Goal: Task Accomplishment & Management: Manage account settings

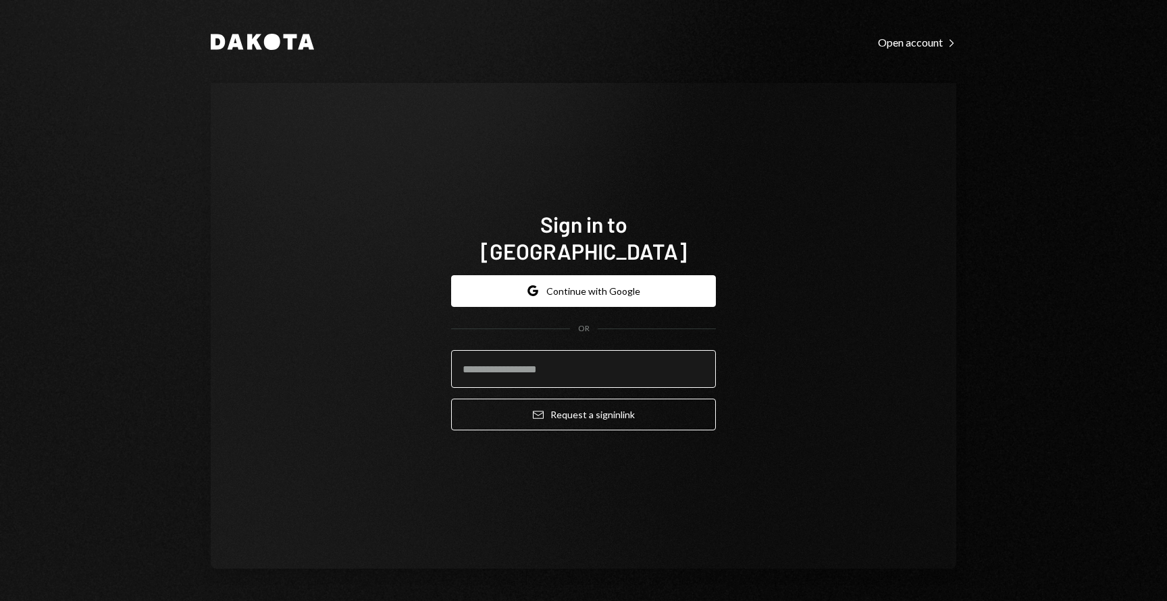
click at [586, 355] on input "email" at bounding box center [583, 369] width 265 height 38
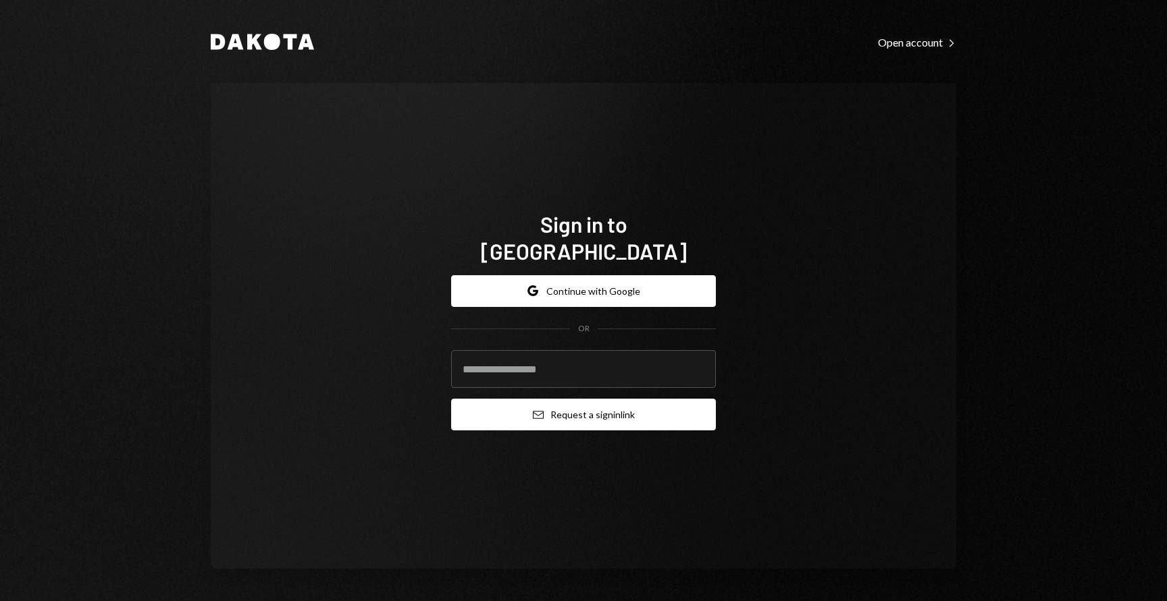
type input "**********"
click at [562, 409] on button "Email Request a sign in link" at bounding box center [583, 415] width 265 height 32
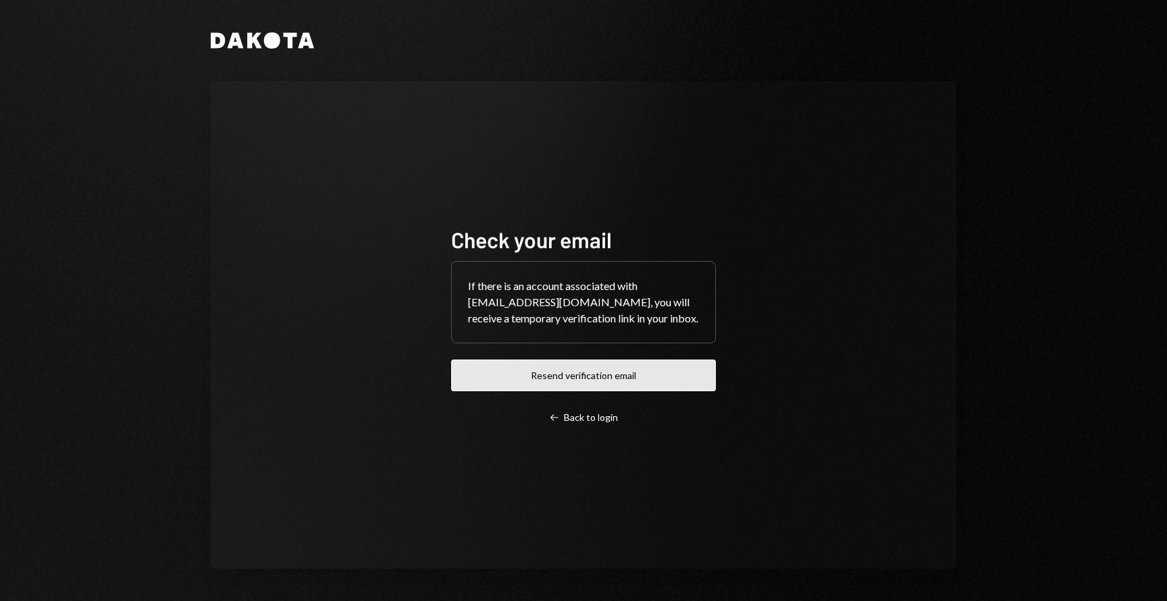
click at [547, 371] on button "Resend verification email" at bounding box center [583, 376] width 265 height 32
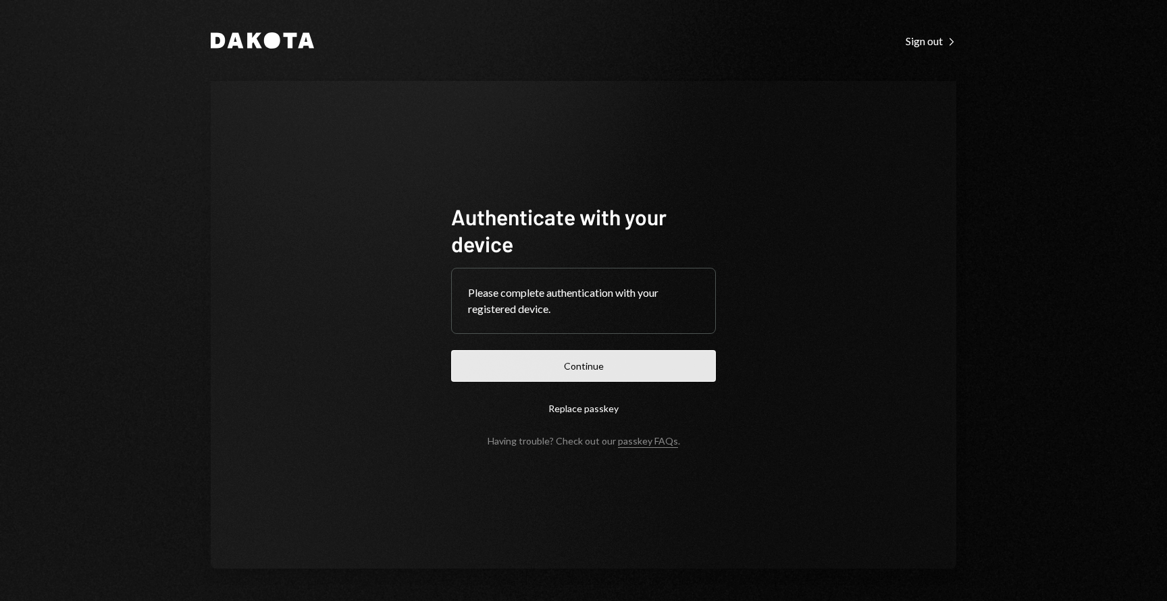
click at [643, 363] on button "Continue" at bounding box center [583, 366] width 265 height 32
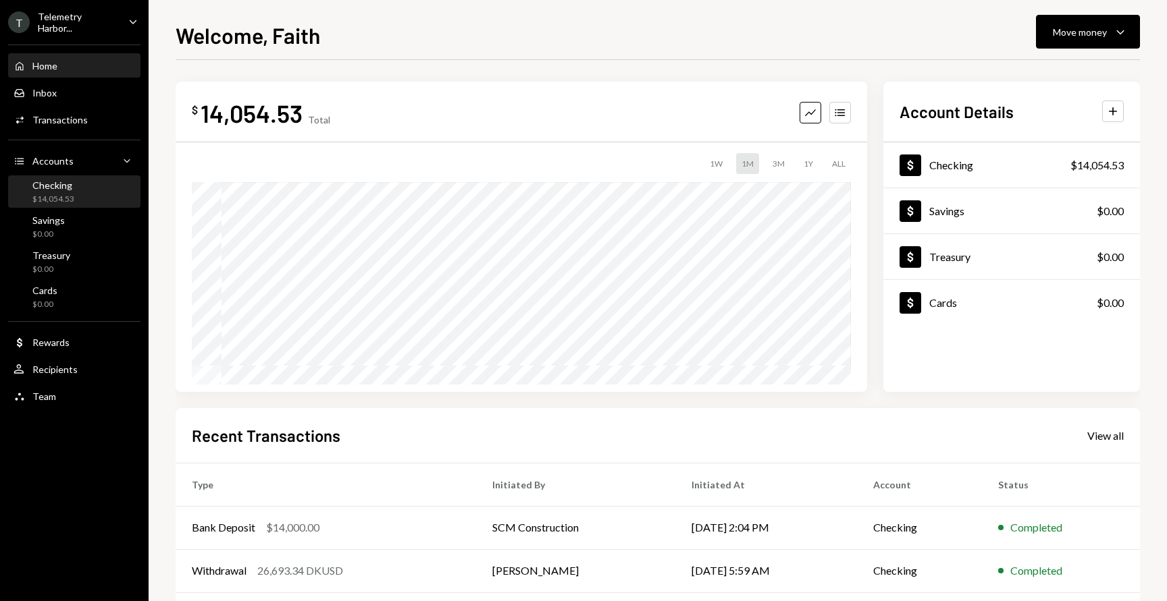
click at [110, 201] on div "Checking $14,054.53" at bounding box center [75, 193] width 122 height 26
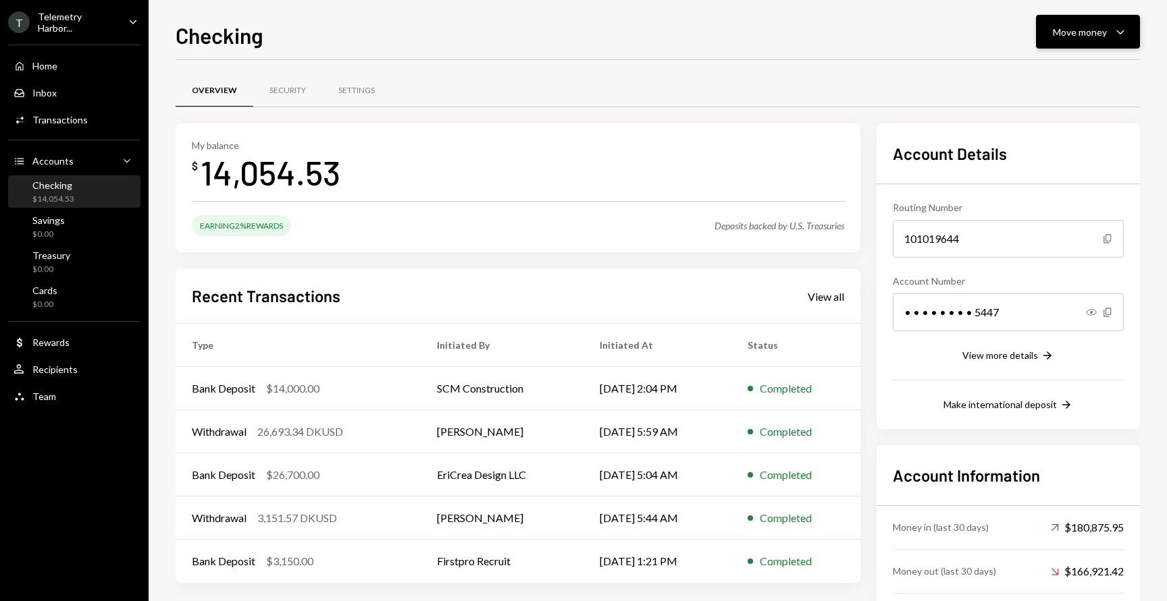
click at [1067, 38] on div "Move money" at bounding box center [1079, 32] width 54 height 14
click at [1043, 72] on div "Send" at bounding box center [1076, 72] width 99 height 14
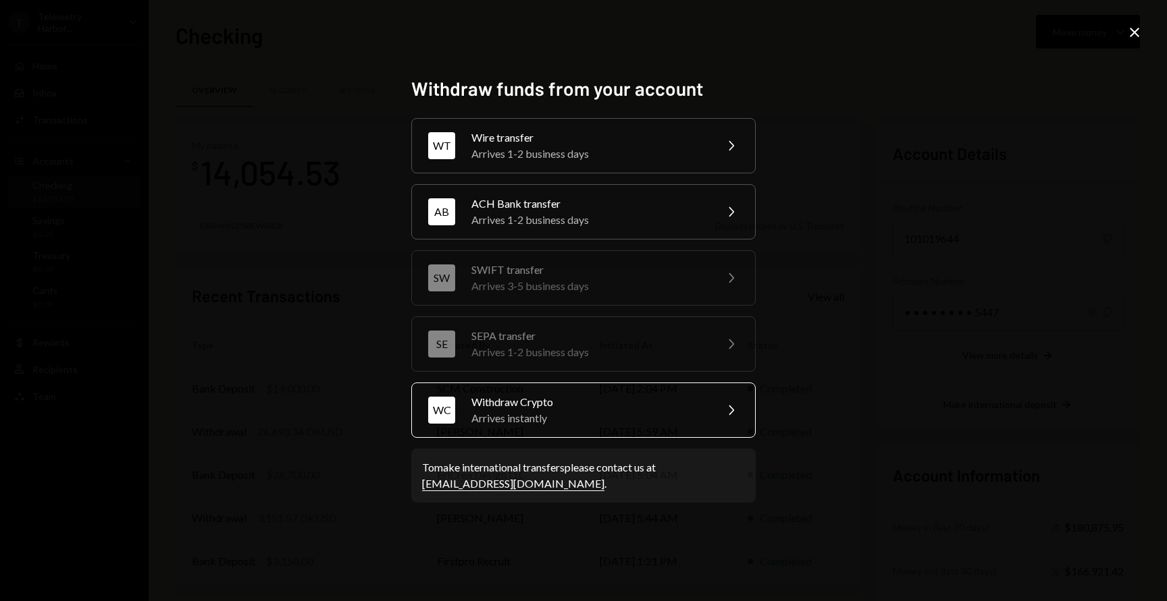
click at [616, 420] on div "Arrives instantly" at bounding box center [588, 418] width 235 height 16
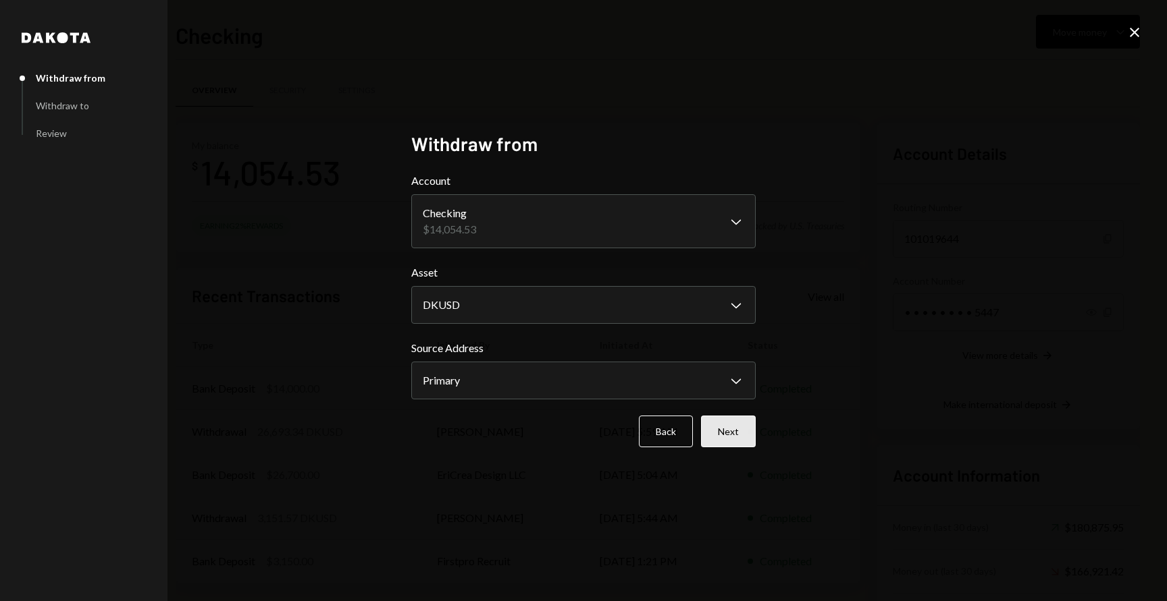
click at [732, 432] on button "Next" at bounding box center [728, 432] width 55 height 32
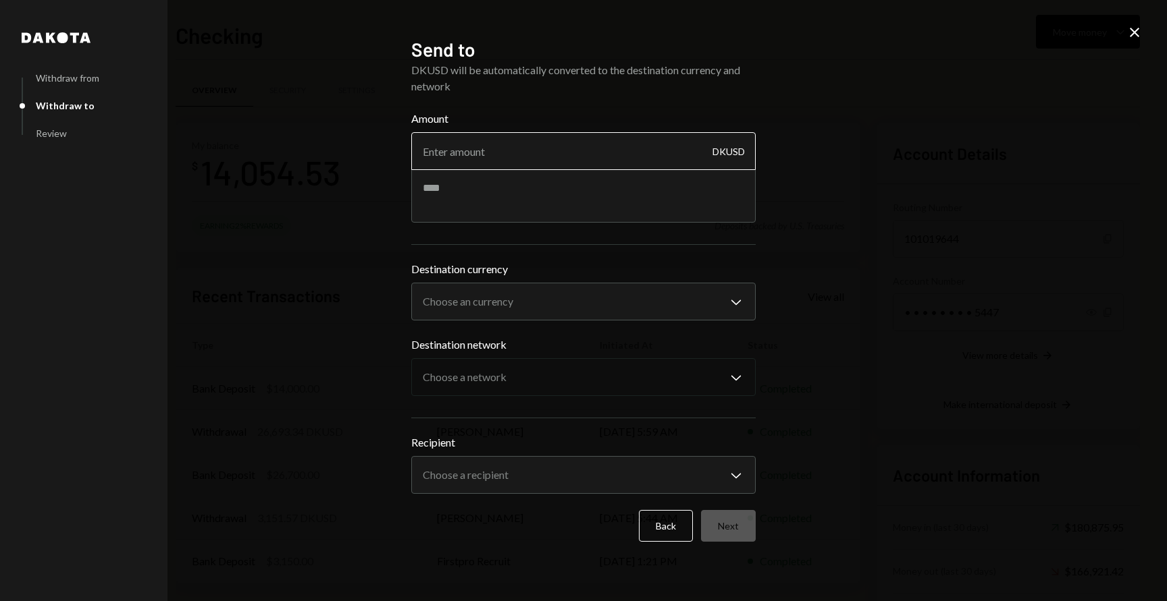
click at [504, 152] on input "Amount" at bounding box center [583, 151] width 344 height 38
type input "14000"
click at [578, 296] on body "T Telemetry Harbor... Caret Down Home Home Inbox Inbox Activities Transactions …" at bounding box center [583, 300] width 1167 height 601
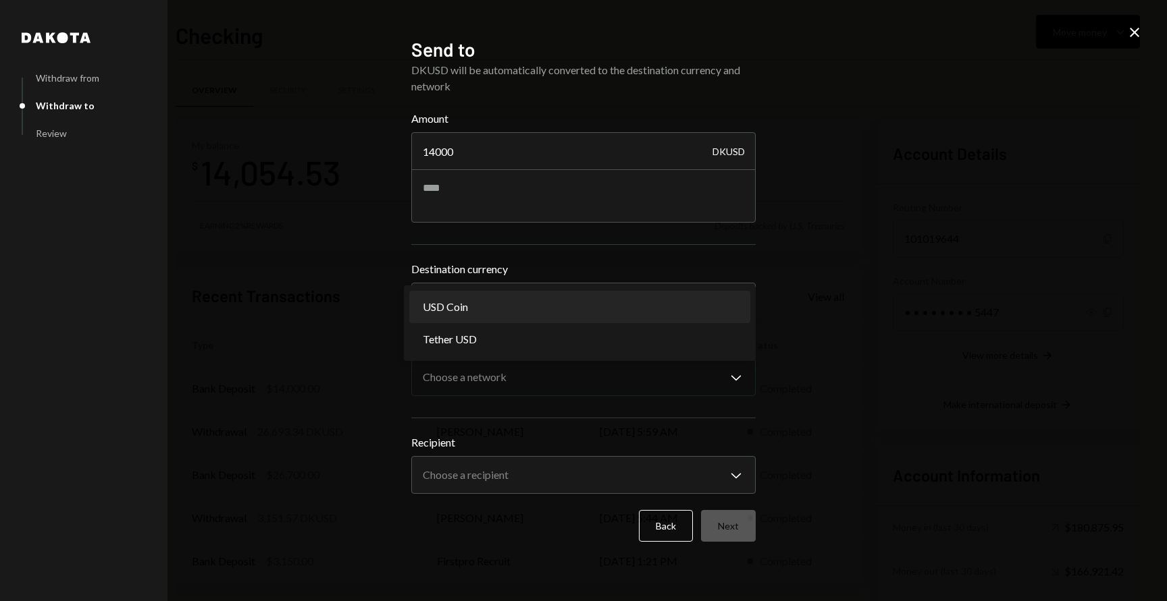
select select "****"
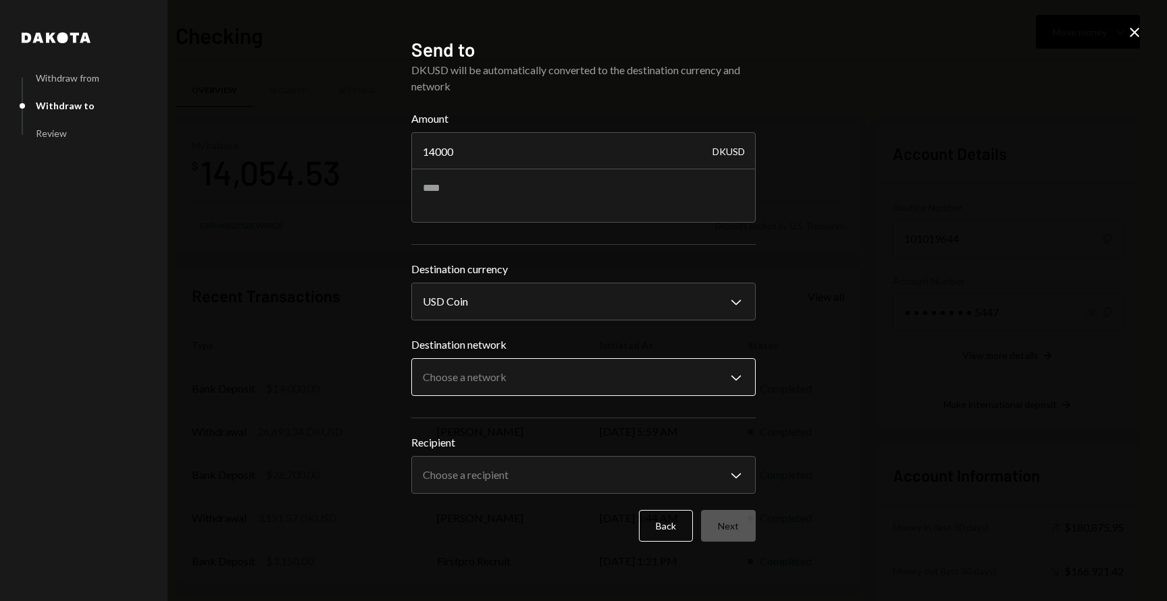
click at [525, 366] on body "T Telemetry Harbor... Caret Down Home Home Inbox Inbox Activities Transactions …" at bounding box center [583, 300] width 1167 height 601
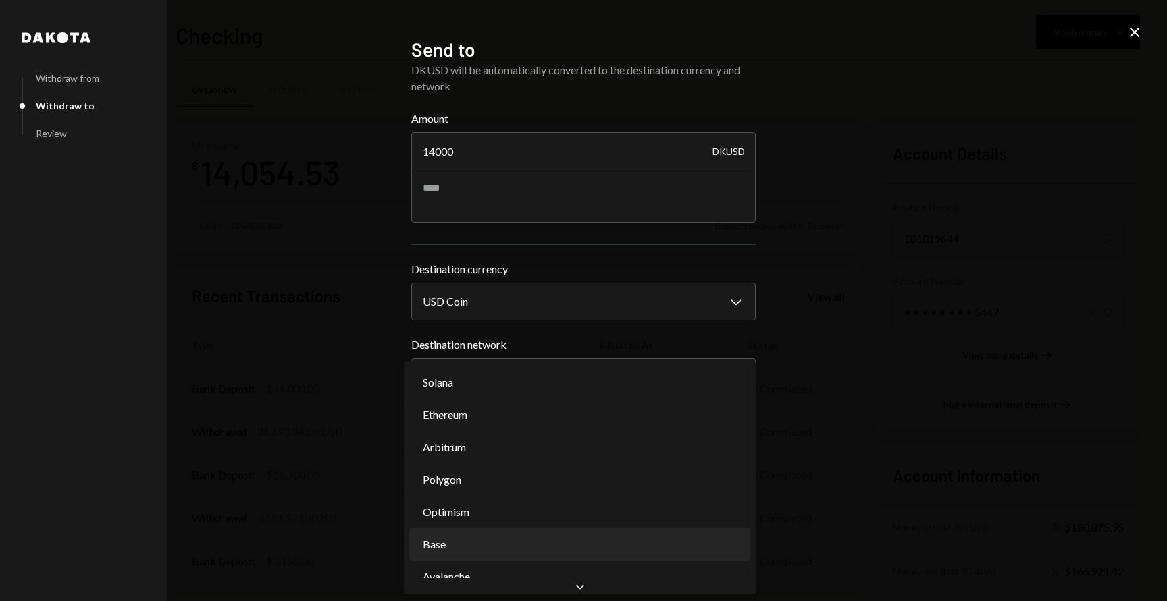
select select "**********"
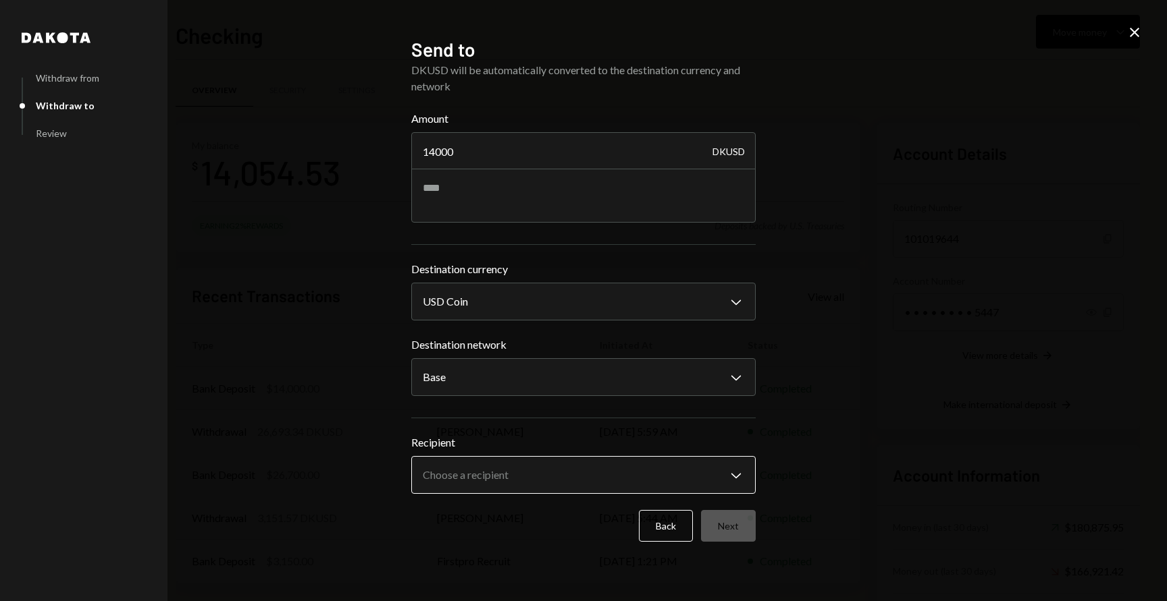
click at [583, 457] on button "Choose a recipient Chevron Down" at bounding box center [583, 475] width 344 height 38
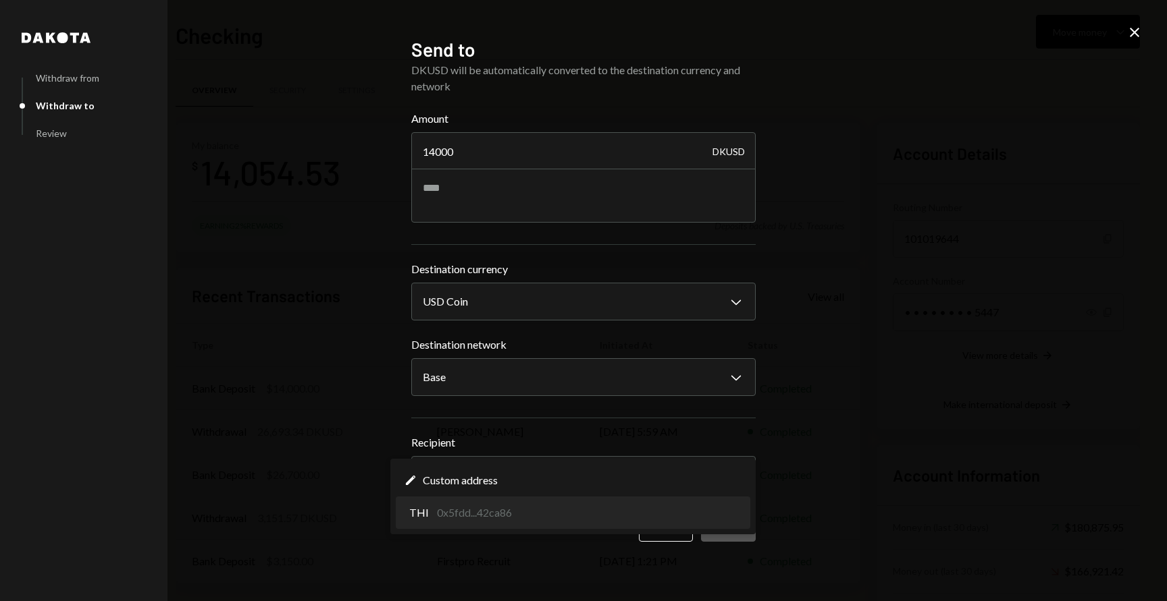
select select "**********"
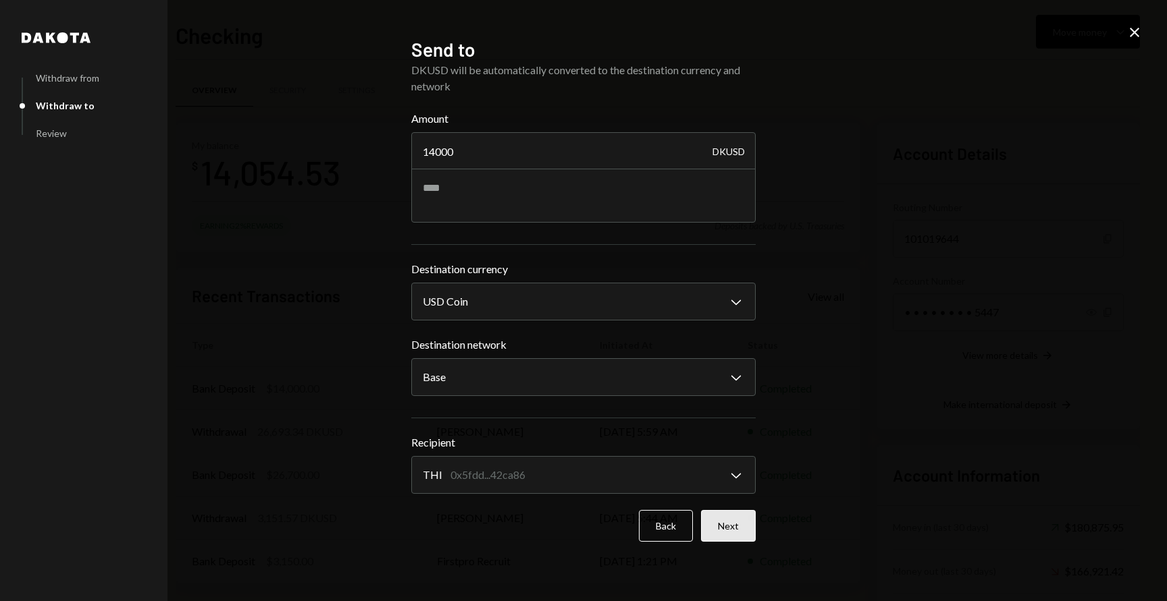
click at [747, 533] on button "Next" at bounding box center [728, 526] width 55 height 32
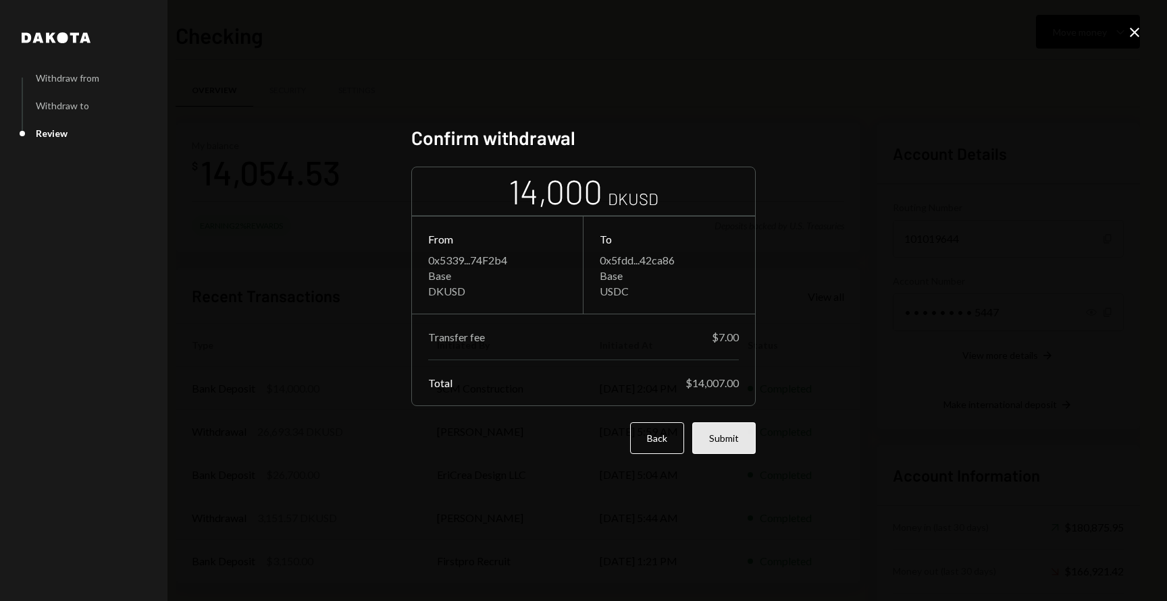
click at [739, 439] on button "Submit" at bounding box center [723, 439] width 63 height 32
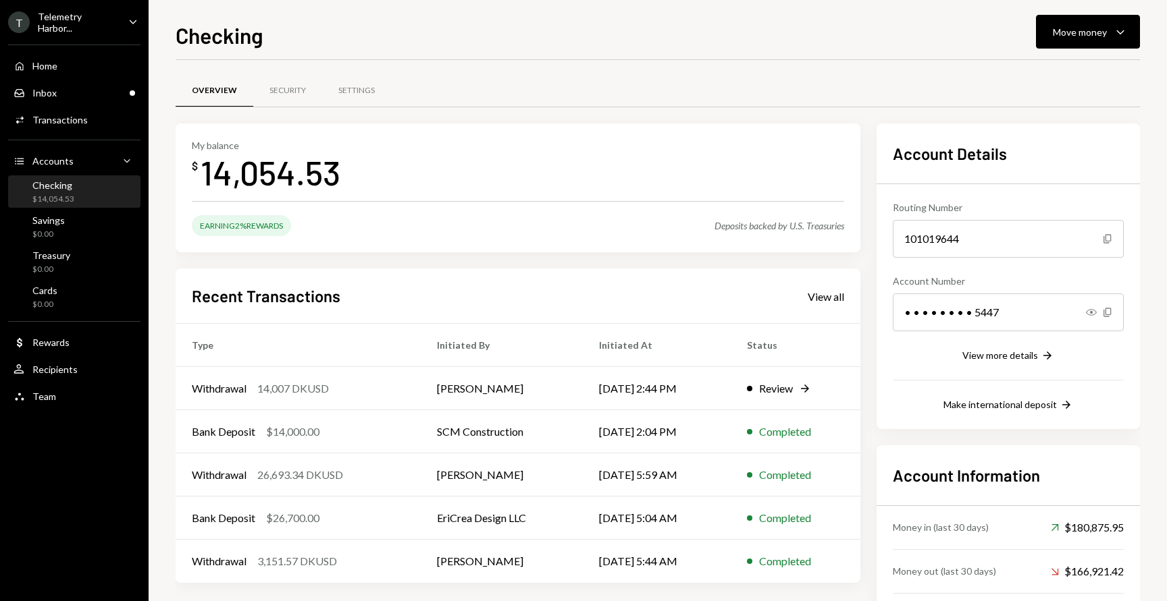
click at [111, 244] on div "Home Home Inbox Inbox Activities Transactions Accounts Accounts Caret Down Chec…" at bounding box center [74, 223] width 149 height 375
click at [100, 209] on div "Home Home Inbox Inbox Activities Transactions Accounts Accounts Caret Down Chec…" at bounding box center [74, 223] width 149 height 375
click at [101, 190] on div "Checking $14,054.53" at bounding box center [75, 193] width 122 height 26
click at [86, 215] on div "Savings $0.00" at bounding box center [75, 228] width 122 height 26
